Goal: Task Accomplishment & Management: Manage account settings

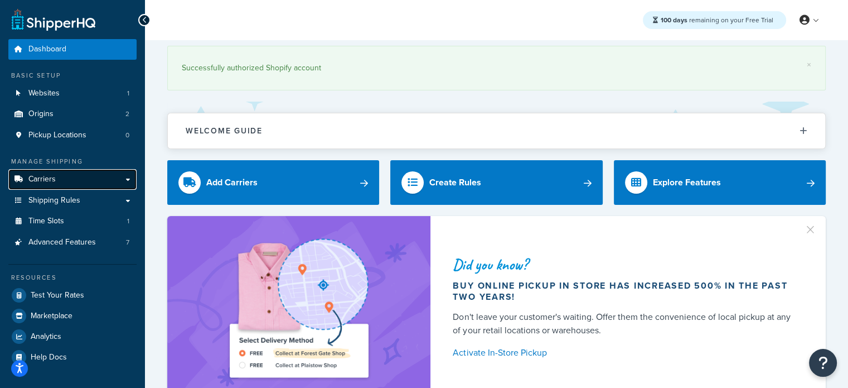
click at [56, 181] on link "Carriers" at bounding box center [72, 179] width 128 height 21
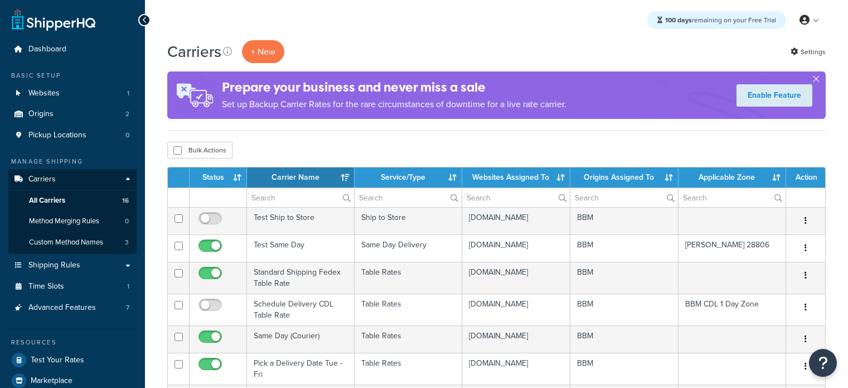
select select "15"
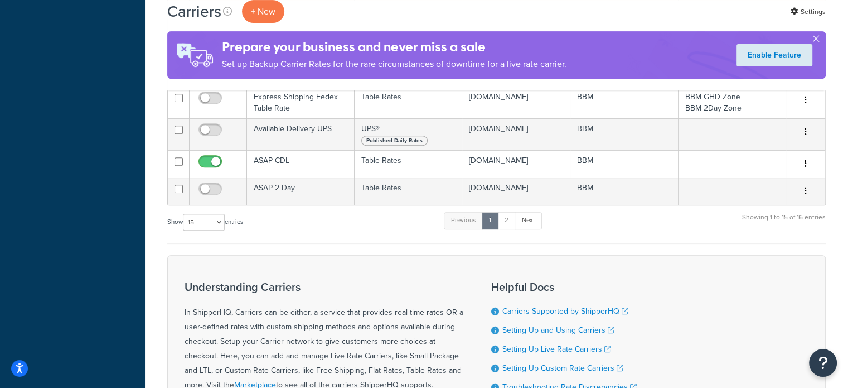
scroll to position [446, 0]
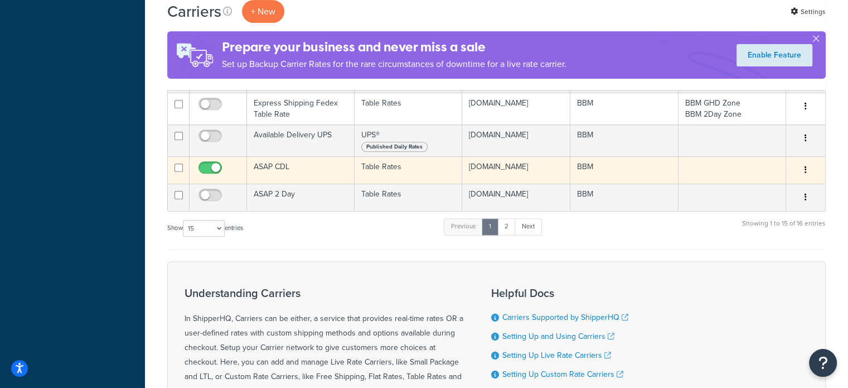
click at [278, 183] on td "ASAP CDL" at bounding box center [301, 169] width 108 height 27
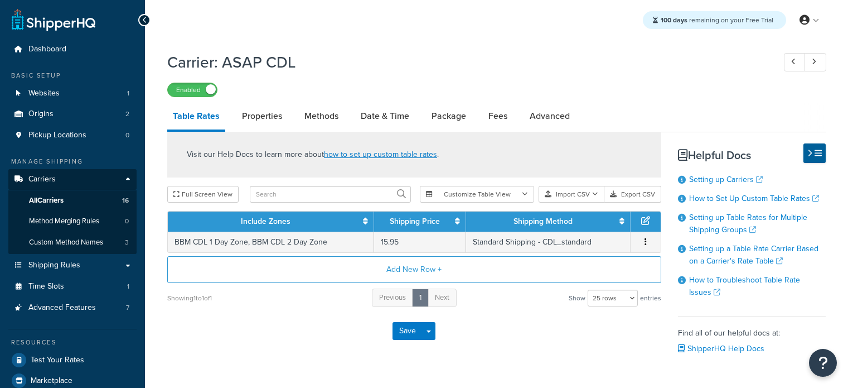
select select "25"
click at [254, 105] on link "Properties" at bounding box center [261, 116] width 51 height 27
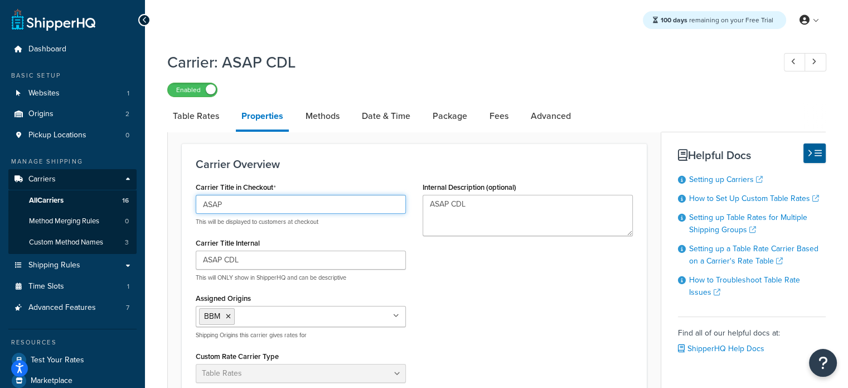
drag, startPoint x: 210, startPoint y: 202, endPoint x: 109, endPoint y: 200, distance: 101.5
click at [109, 200] on div "Dashboard Basic Setup Websites 1 Origins 2 Pickup Locations 0 Manage Shipping C…" at bounding box center [424, 378] width 848 height 756
click at [219, 205] on input "Flexible" at bounding box center [301, 204] width 210 height 19
type input "Flexible"
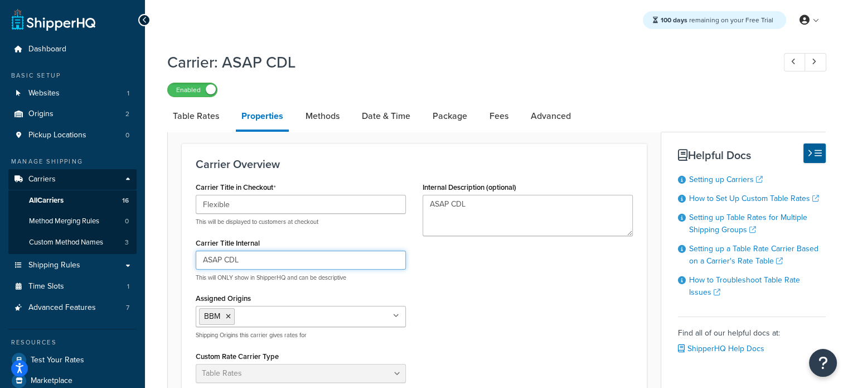
click at [211, 262] on input "ASAP CDL" at bounding box center [301, 259] width 210 height 19
click at [210, 262] on input "ASAP CDL" at bounding box center [301, 259] width 210 height 19
paste input "Flexible"
type input "Flexible CDL"
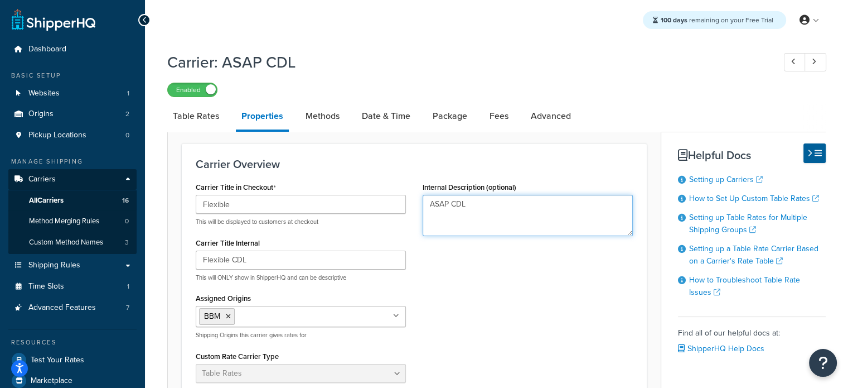
click at [442, 202] on textarea "ASAP CDL" at bounding box center [528, 215] width 210 height 41
paste textarea "Flexible"
type textarea "Flexible CDL"
click at [544, 113] on link "Advanced" at bounding box center [550, 116] width 51 height 27
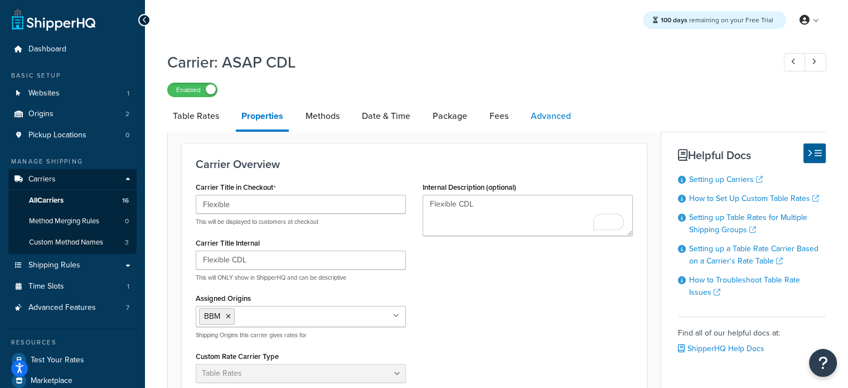
select select "false"
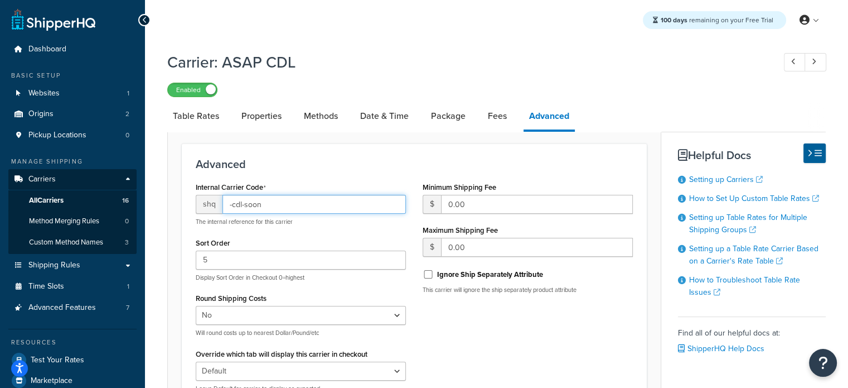
drag, startPoint x: 262, startPoint y: 204, endPoint x: 242, endPoint y: 204, distance: 20.1
click at [242, 204] on input "-cdl-soon" at bounding box center [313, 204] width 183 height 19
paste input "Flexible"
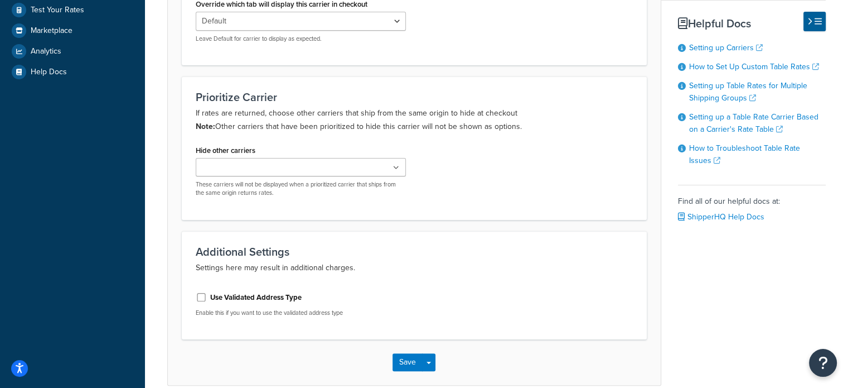
scroll to position [402, 0]
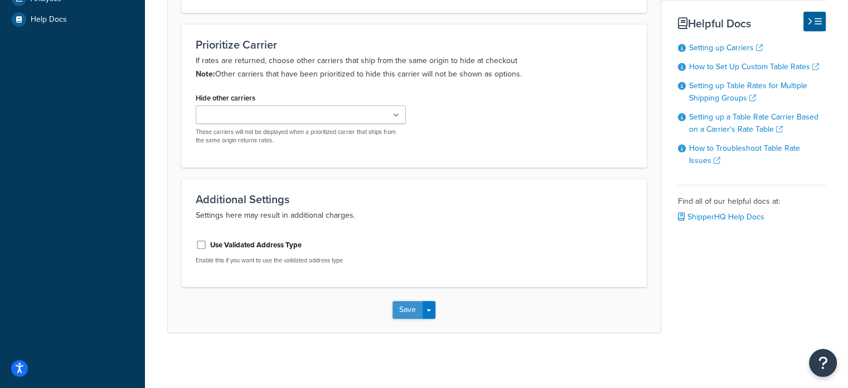
type input "-cdl-flexible"
click at [404, 304] on button "Save" at bounding box center [408, 310] width 30 height 18
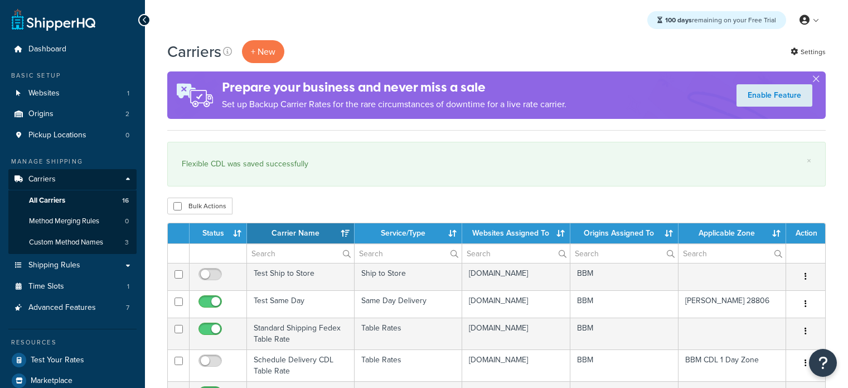
select select "15"
